Goal: Task Accomplishment & Management: Manage account settings

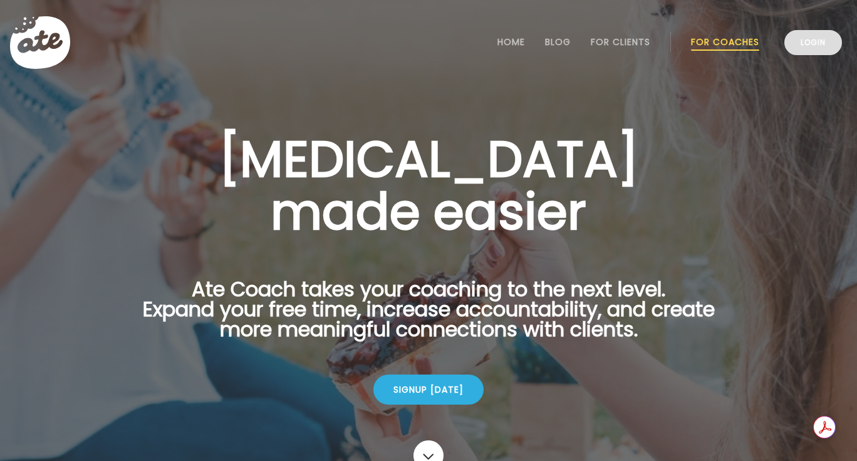
click at [803, 49] on link "Login" at bounding box center [813, 42] width 58 height 25
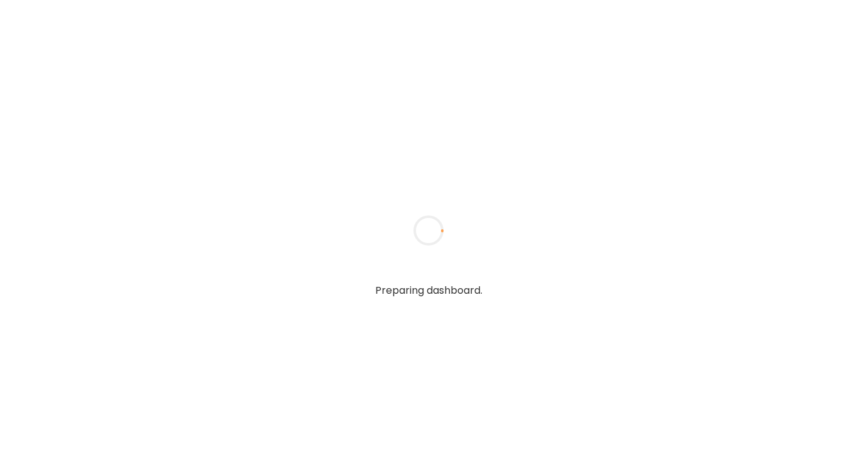
type input "**********"
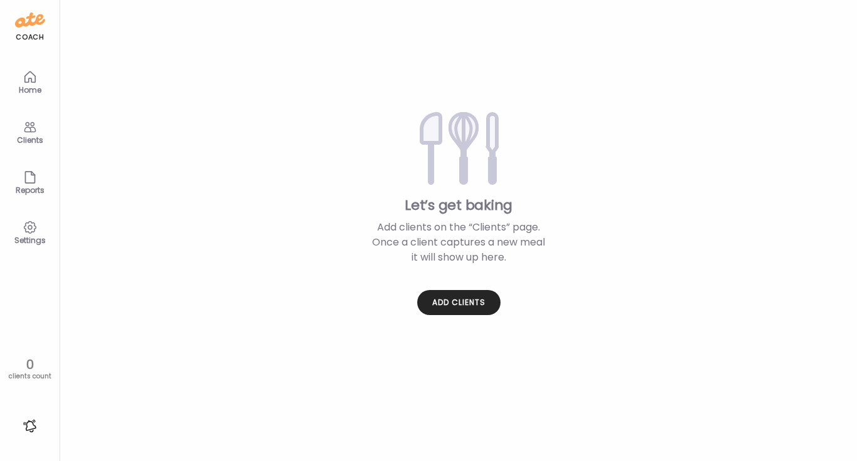
type input "**********"
click at [33, 137] on div "Clients" at bounding box center [30, 140] width 45 height 8
